Goal: Transaction & Acquisition: Purchase product/service

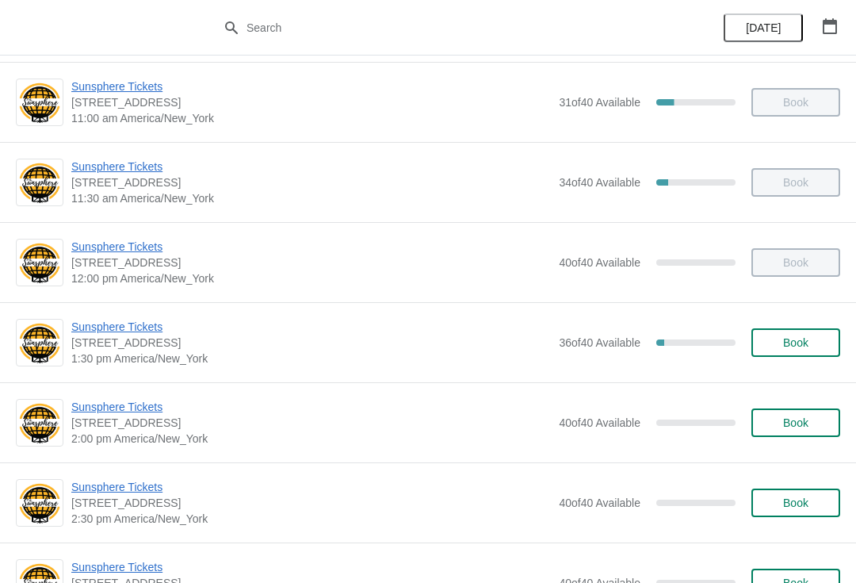
scroll to position [255, 0]
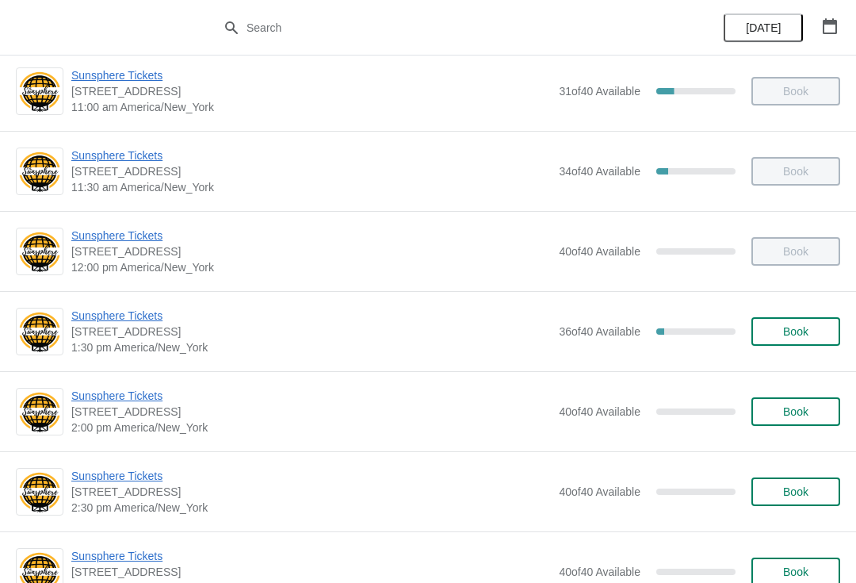
click at [147, 315] on span "Sunsphere Tickets" at bounding box center [311, 316] width 480 height 16
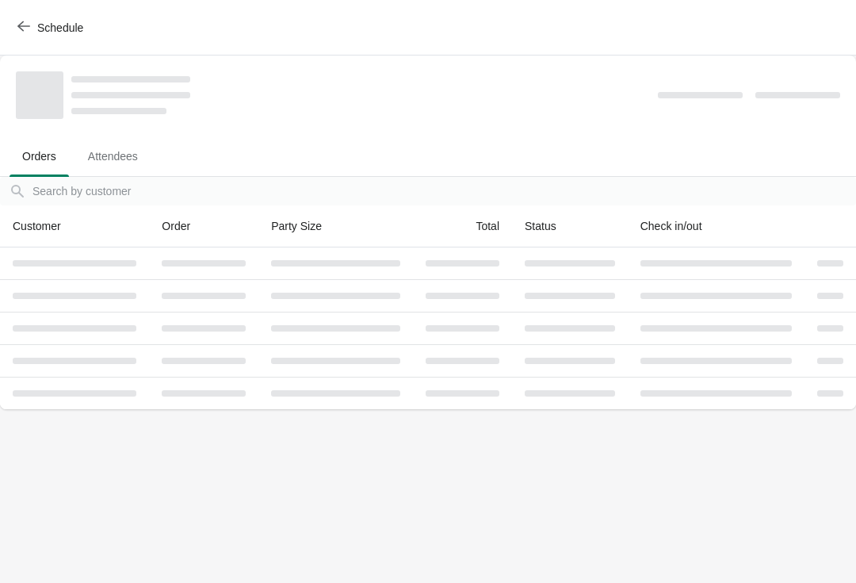
scroll to position [0, 0]
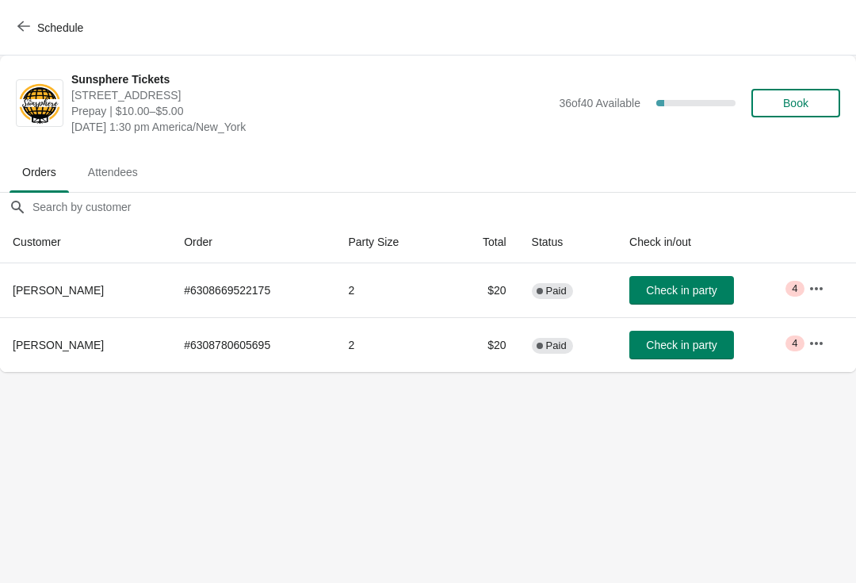
click at [666, 357] on button "Check in party" at bounding box center [681, 345] width 105 height 29
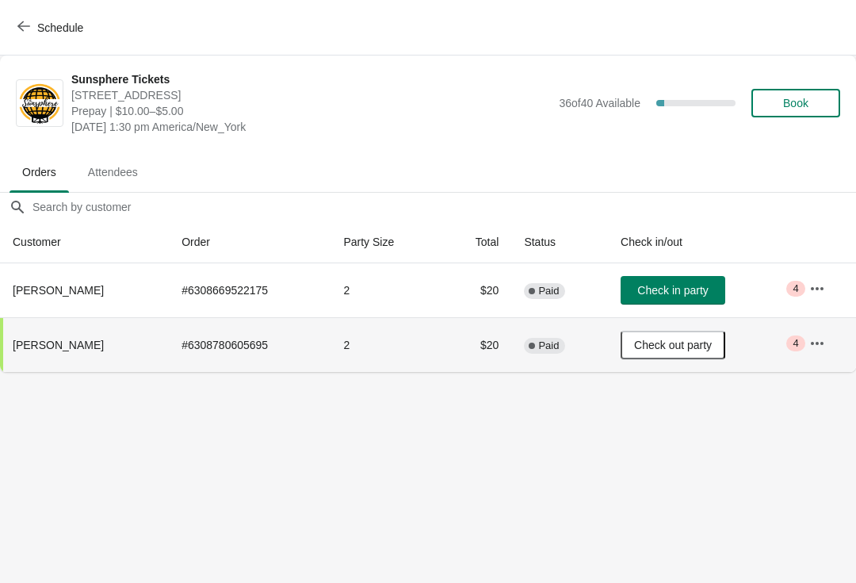
click at [697, 286] on span "Check in party" at bounding box center [672, 290] width 71 height 13
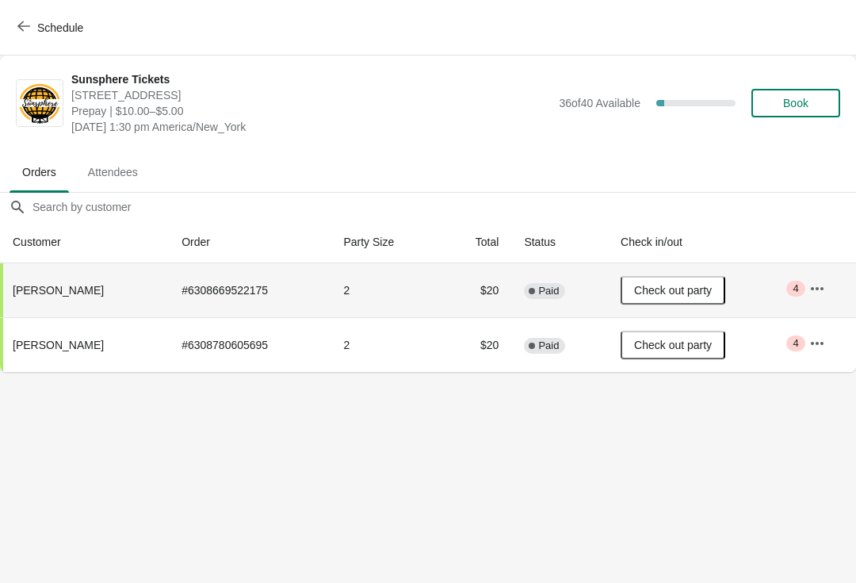
click at [812, 114] on button "Book" at bounding box center [795, 103] width 89 height 29
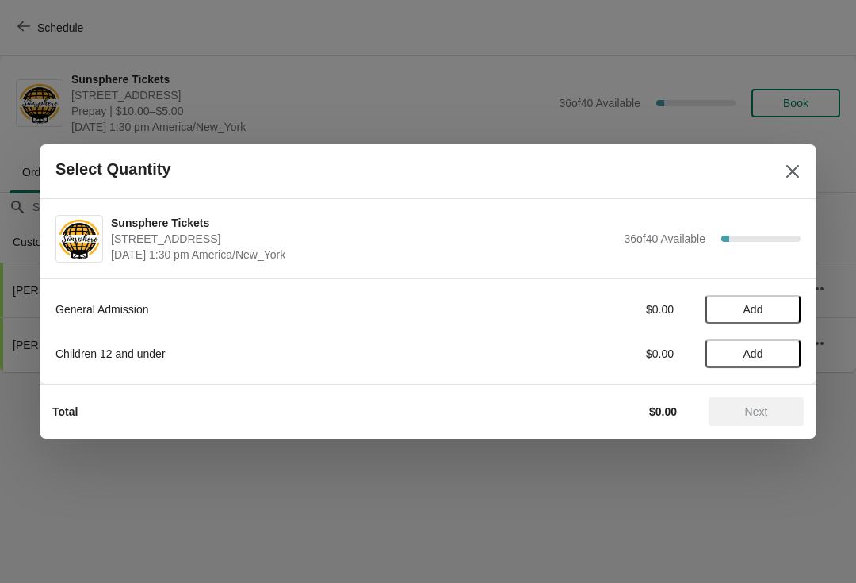
click at [781, 308] on span "Add" at bounding box center [753, 309] width 67 height 13
click at [787, 309] on icon at bounding box center [780, 309] width 17 height 17
click at [755, 399] on button "Next" at bounding box center [756, 411] width 95 height 29
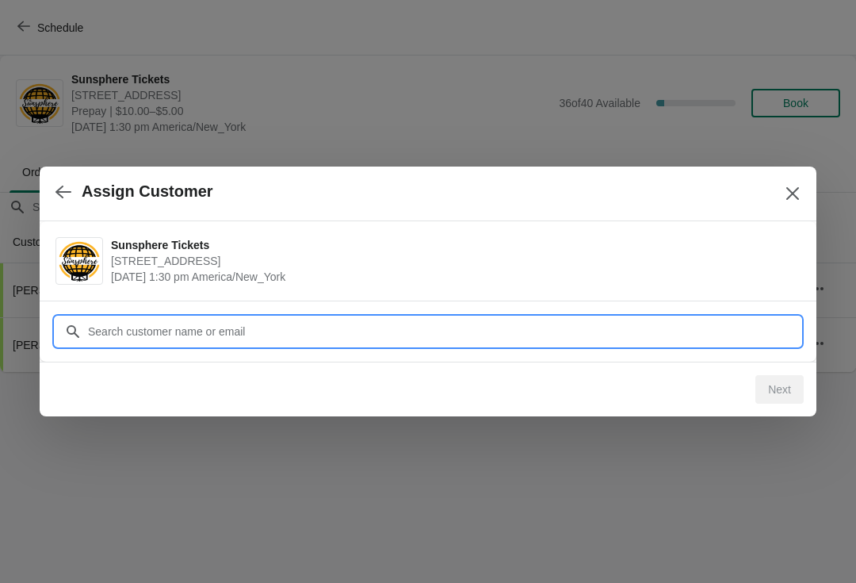
click at [613, 327] on input "Customer" at bounding box center [443, 331] width 713 height 29
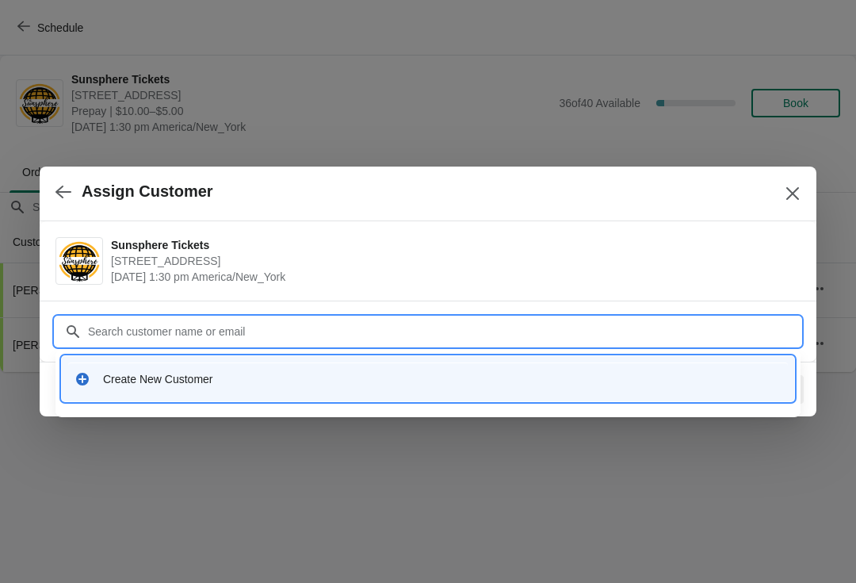
click at [454, 389] on div "Create New Customer" at bounding box center [428, 378] width 720 height 32
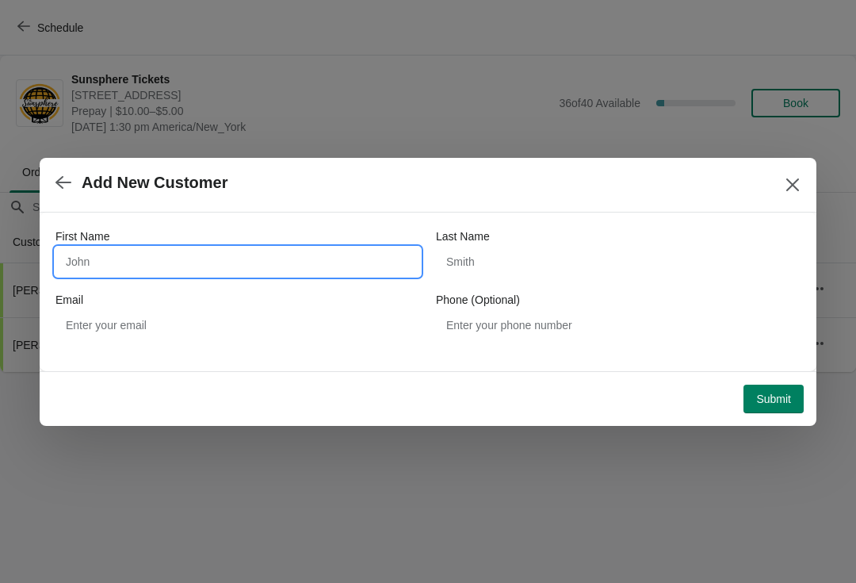
click at [224, 257] on input "First Name" at bounding box center [237, 261] width 365 height 29
type input "Walkin"
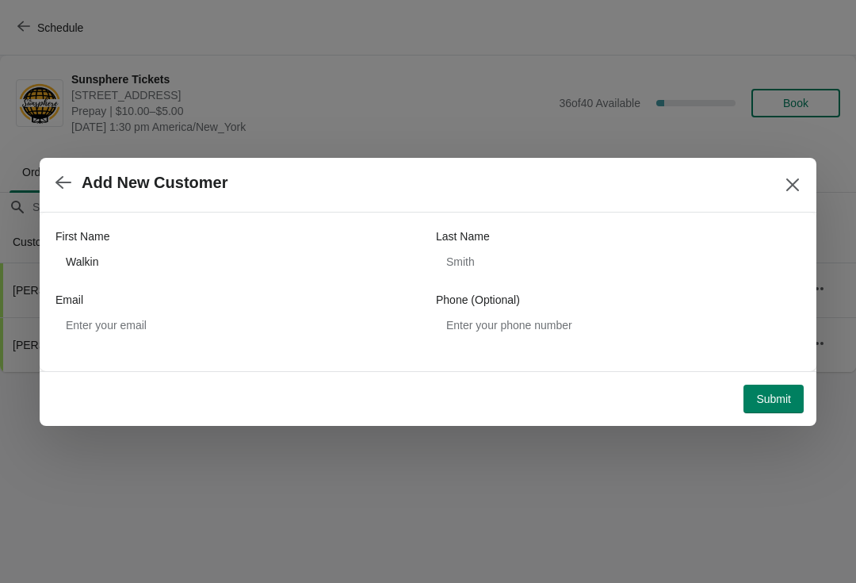
click at [766, 393] on span "Submit" at bounding box center [773, 398] width 35 height 13
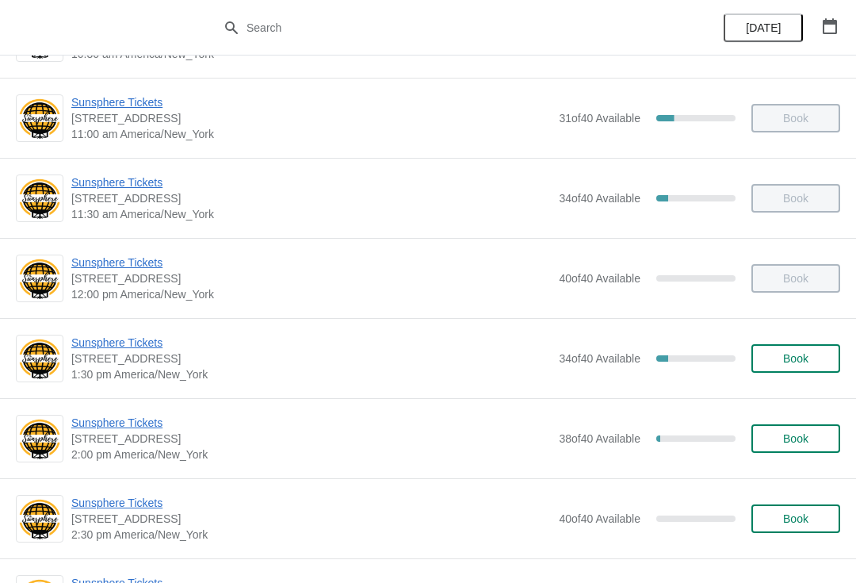
scroll to position [227, 0]
click at [141, 419] on span "Sunsphere Tickets" at bounding box center [311, 423] width 480 height 16
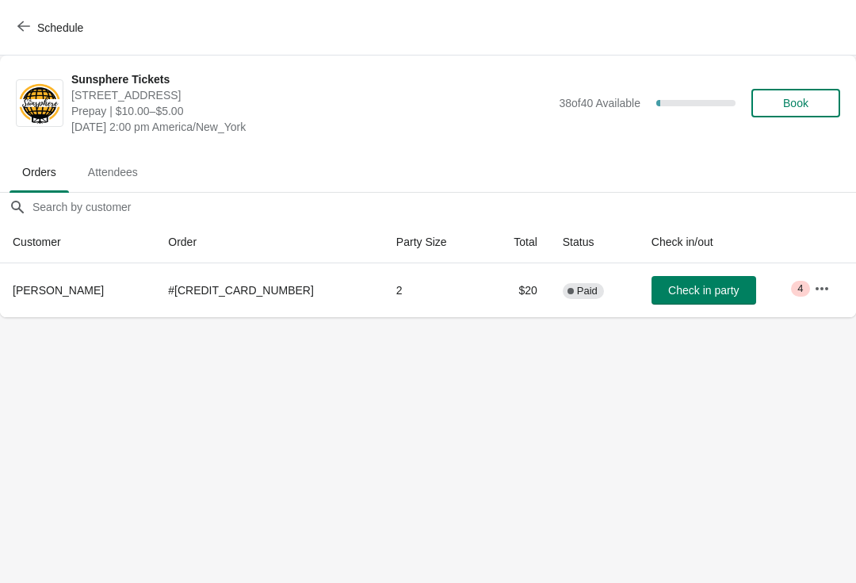
scroll to position [0, 0]
click at [667, 297] on button "Check in party" at bounding box center [704, 290] width 105 height 29
